Goal: Transaction & Acquisition: Purchase product/service

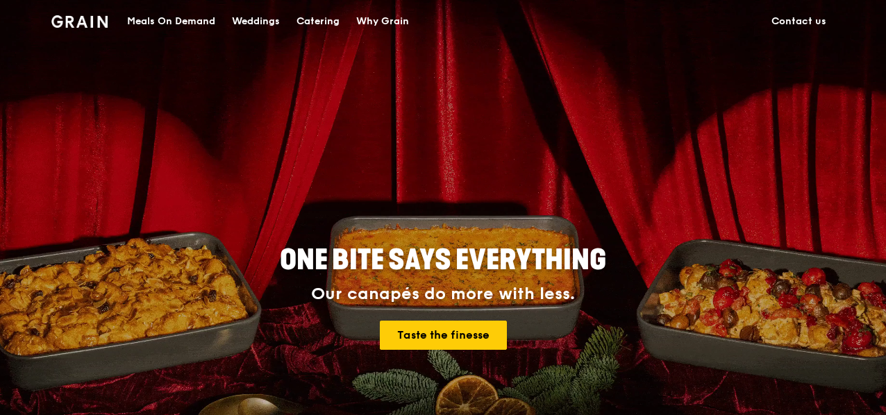
click at [83, 26] on img at bounding box center [79, 21] width 56 height 12
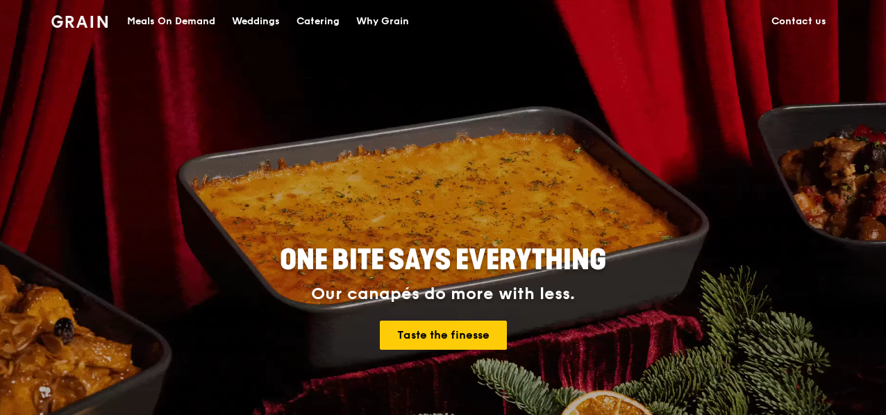
drag, startPoint x: 83, startPoint y: 26, endPoint x: 64, endPoint y: 26, distance: 19.4
click at [200, 22] on div "Meals On Demand" at bounding box center [171, 22] width 88 height 42
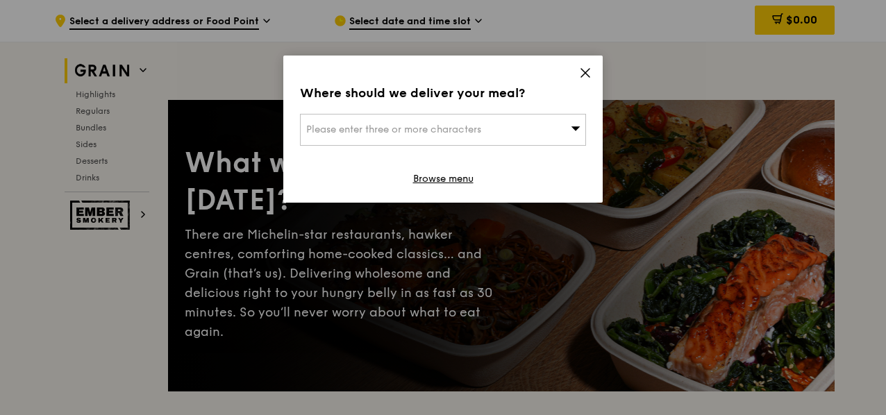
scroll to position [60, 0]
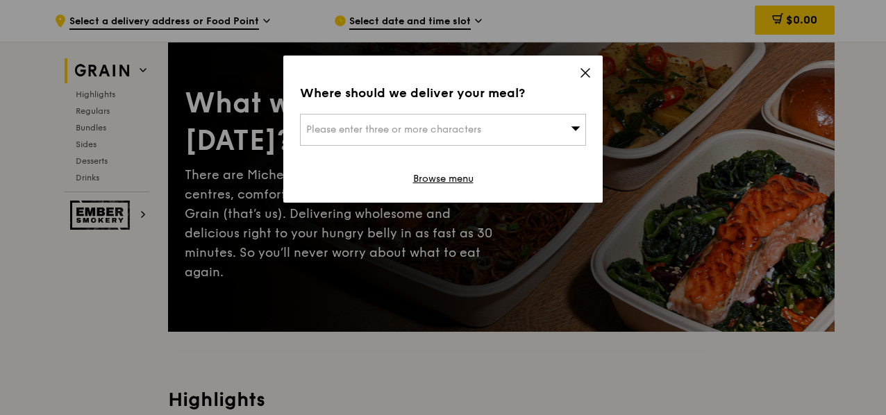
click at [588, 71] on icon at bounding box center [585, 73] width 12 height 12
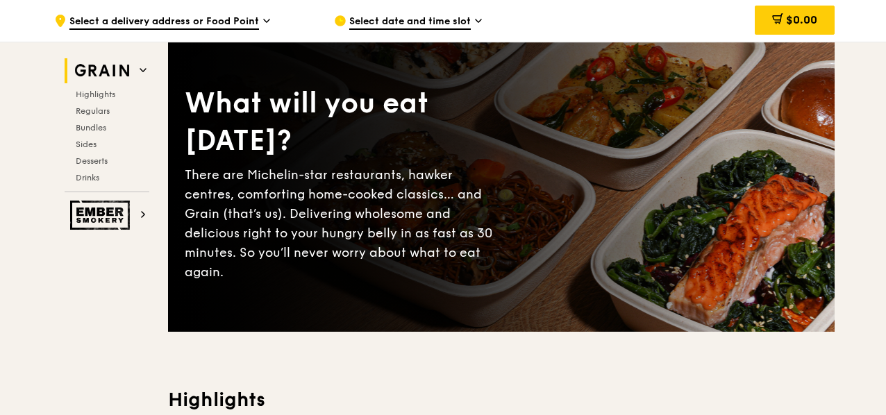
scroll to position [0, 0]
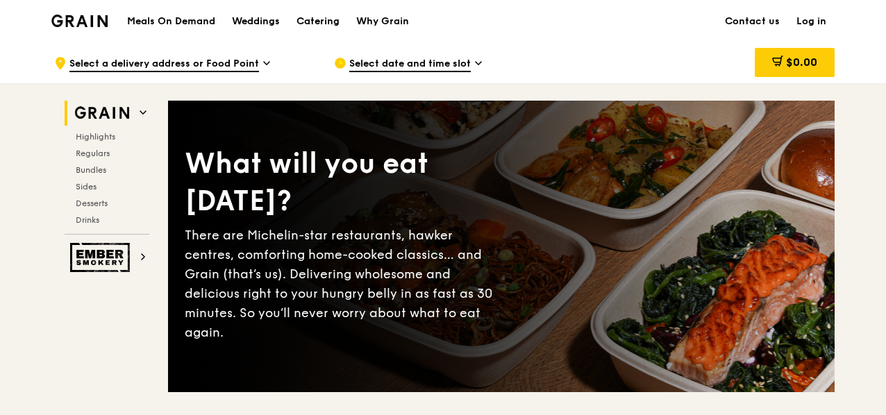
drag, startPoint x: 75, startPoint y: 12, endPoint x: 67, endPoint y: 26, distance: 15.2
click at [37, 26] on div "Grain logo Meals On Demand Weddings Catering Why Grain Contact us Log in" at bounding box center [443, 21] width 886 height 42
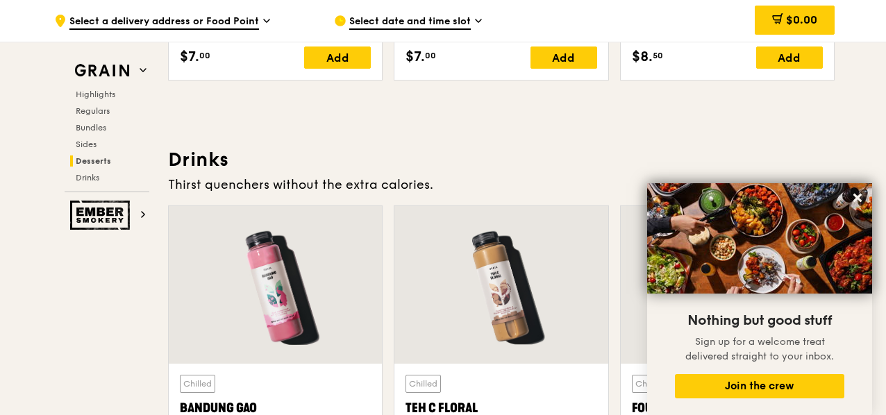
scroll to position [4665, 0]
